Goal: Find specific page/section: Find specific page/section

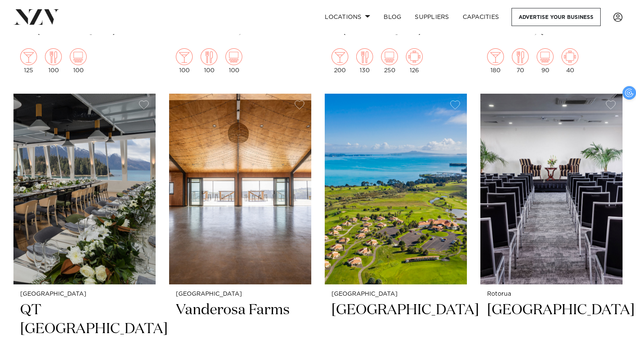
scroll to position [893, 0]
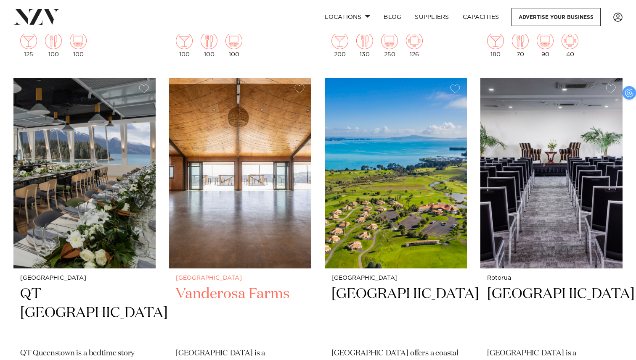
click at [232, 203] on img at bounding box center [240, 173] width 142 height 191
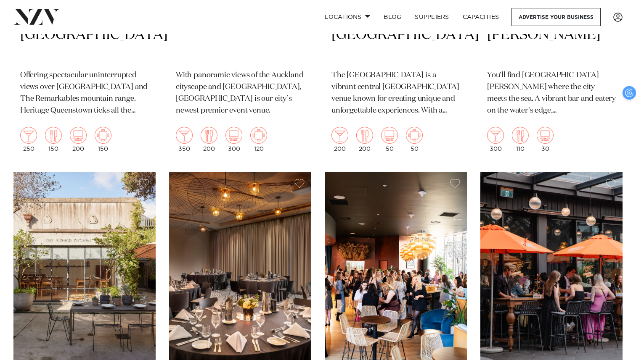
scroll to position [2400, 0]
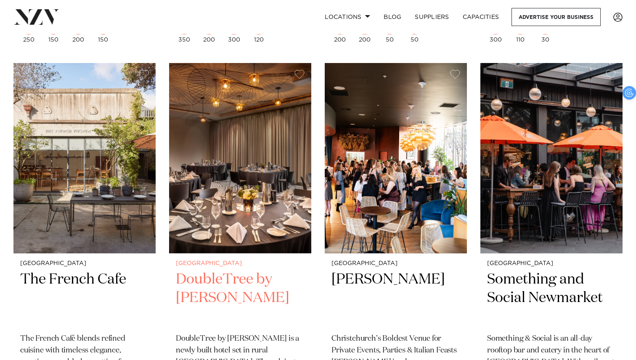
click at [229, 286] on h2 "DoubleTree by [PERSON_NAME]" at bounding box center [240, 298] width 129 height 57
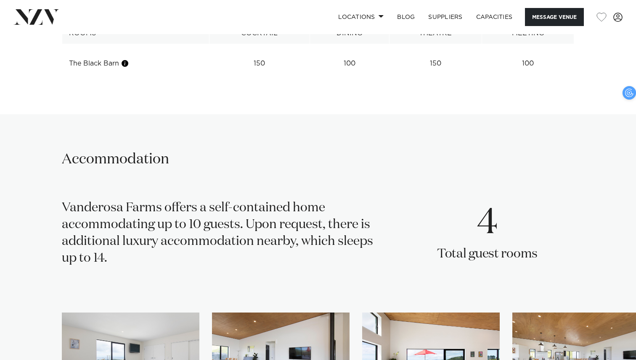
scroll to position [1273, 0]
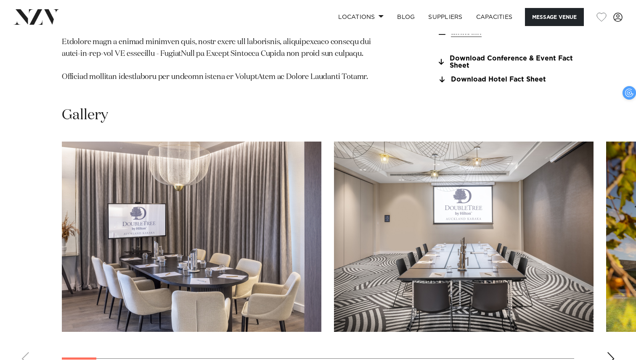
scroll to position [842, 0]
